Goal: Information Seeking & Learning: Learn about a topic

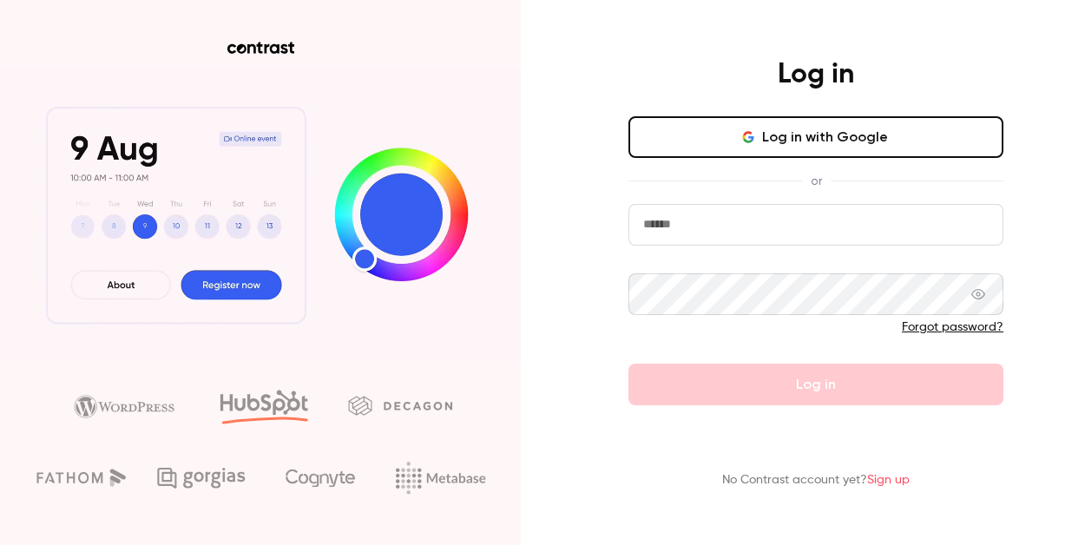
click at [729, 137] on button "Log in with Google" at bounding box center [815, 137] width 375 height 42
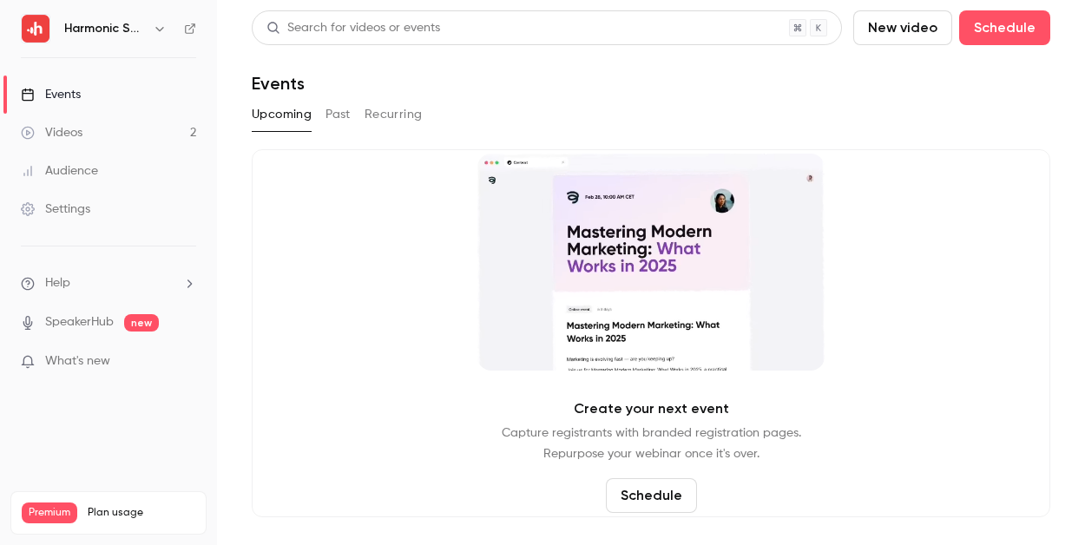
click at [159, 111] on link "Events" at bounding box center [108, 95] width 217 height 38
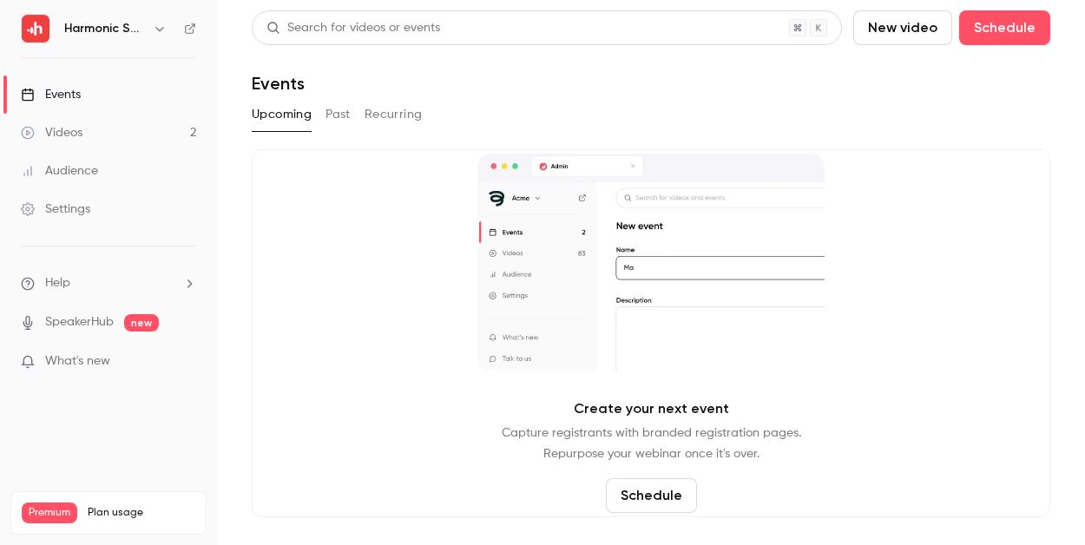
click at [149, 127] on link "Videos 2" at bounding box center [108, 133] width 217 height 38
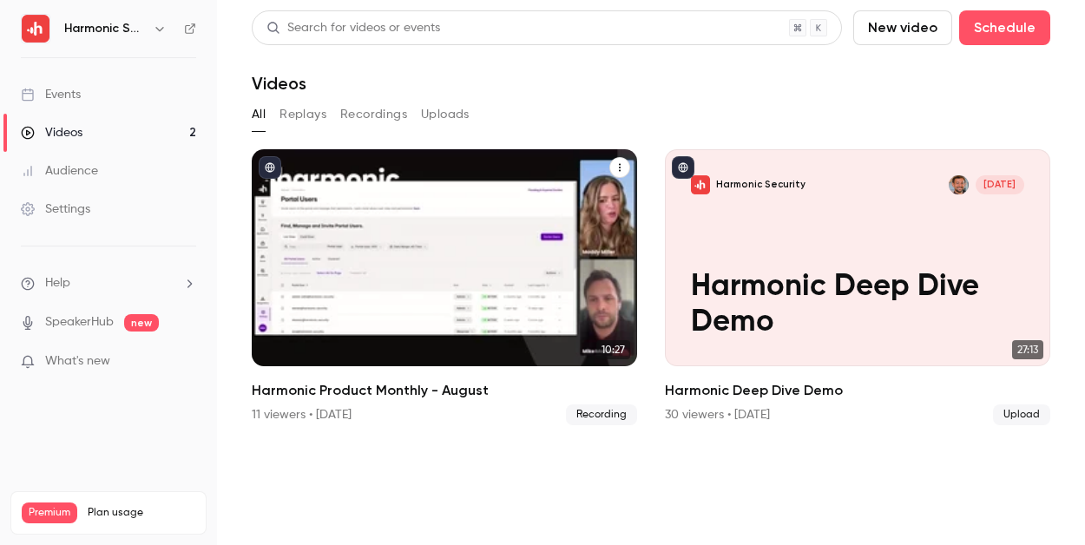
click at [452, 400] on h2 "Harmonic Product Monthly - August" at bounding box center [444, 390] width 385 height 21
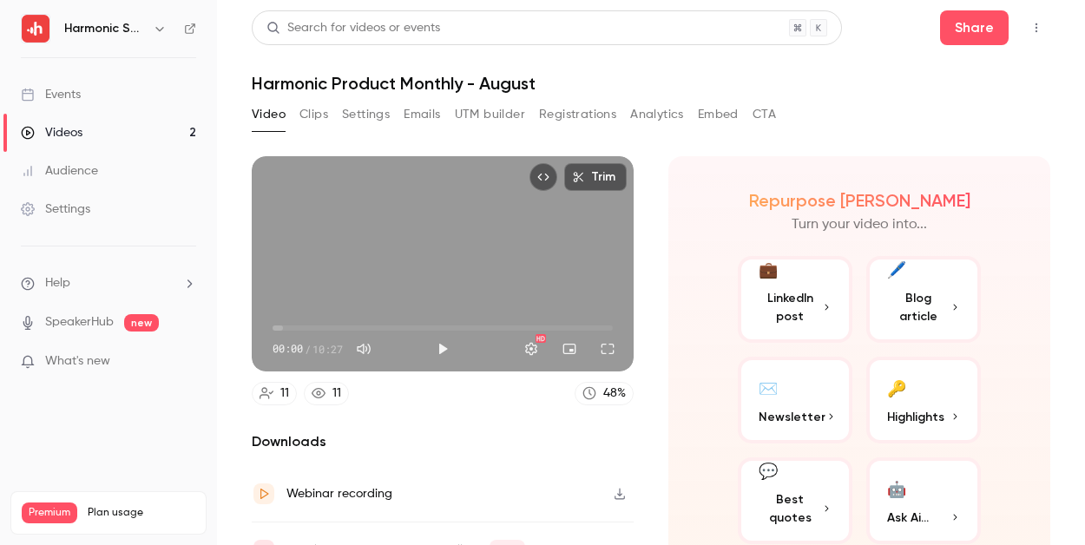
click at [592, 118] on button "Registrations" at bounding box center [577, 115] width 77 height 28
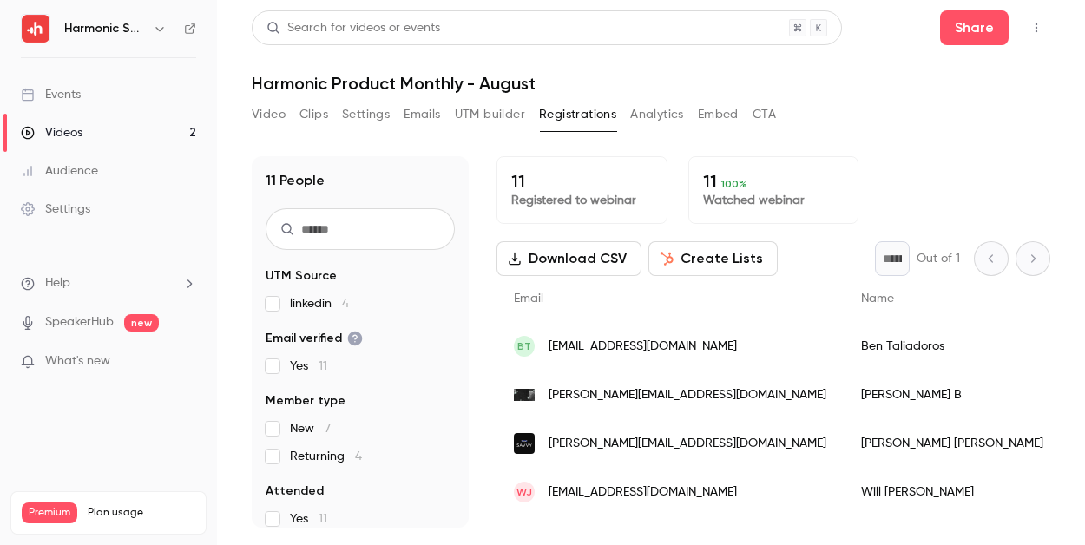
click at [139, 133] on link "Videos 2" at bounding box center [108, 133] width 217 height 38
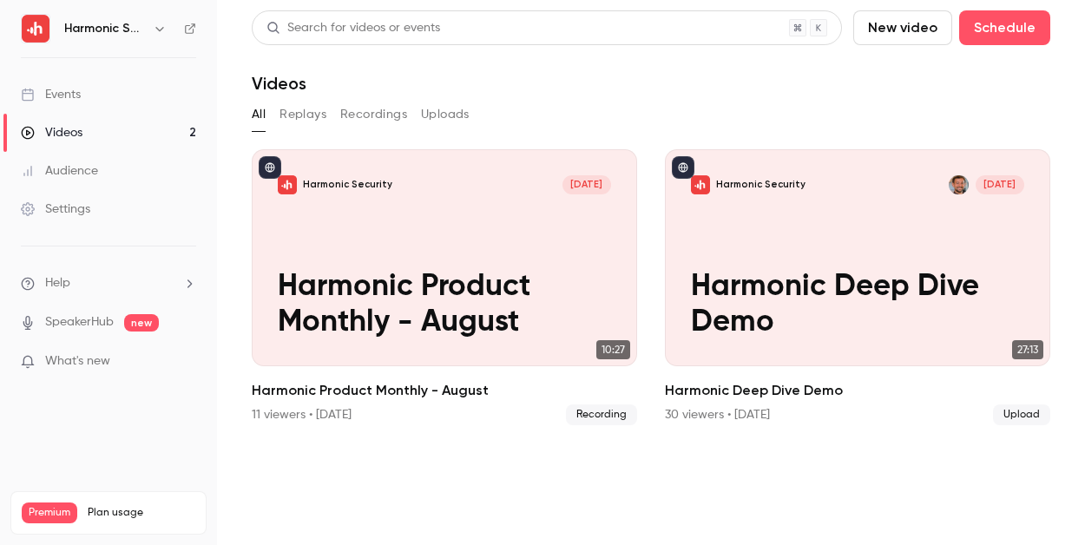
click at [759, 260] on div "Harmonic Security [DATE] Harmonic Deep Dive Demo" at bounding box center [857, 257] width 385 height 217
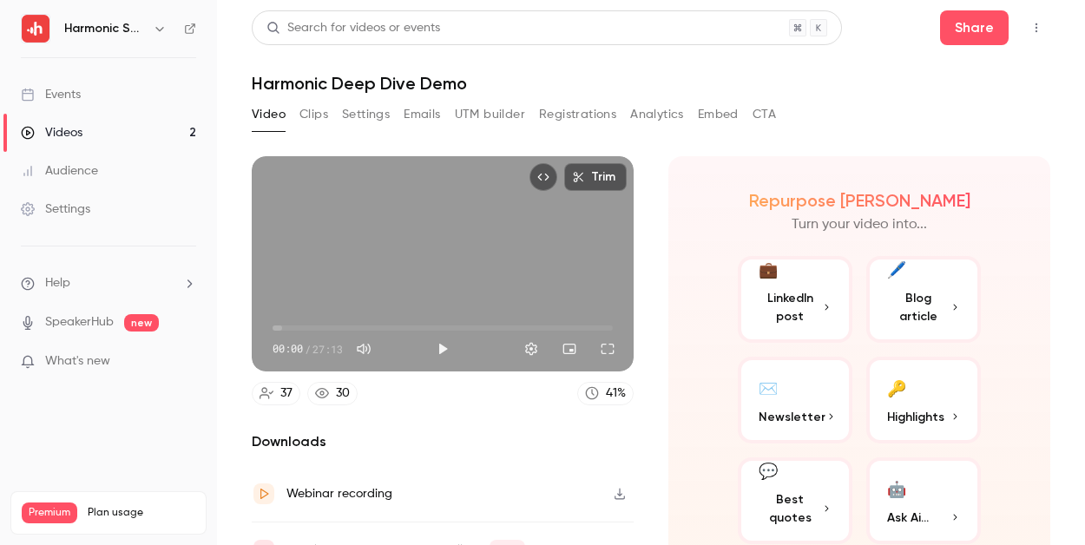
click at [584, 110] on button "Registrations" at bounding box center [577, 115] width 77 height 28
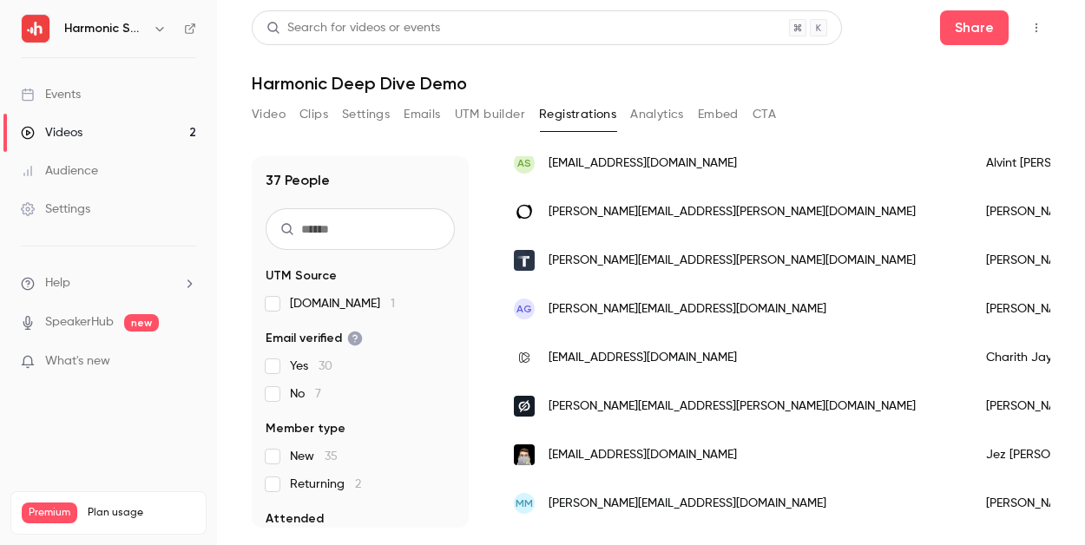
scroll to position [0, 2]
